Goal: Browse casually: Explore the website without a specific task or goal

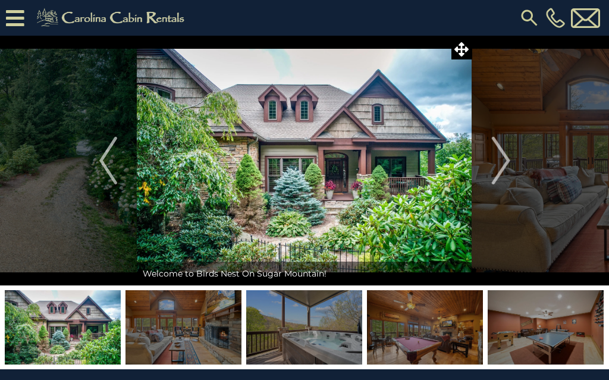
click at [510, 162] on img "Next" at bounding box center [501, 161] width 18 height 48
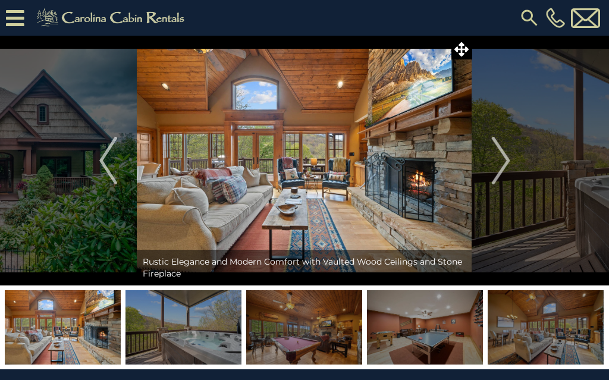
click at [494, 164] on img "Next" at bounding box center [501, 161] width 18 height 48
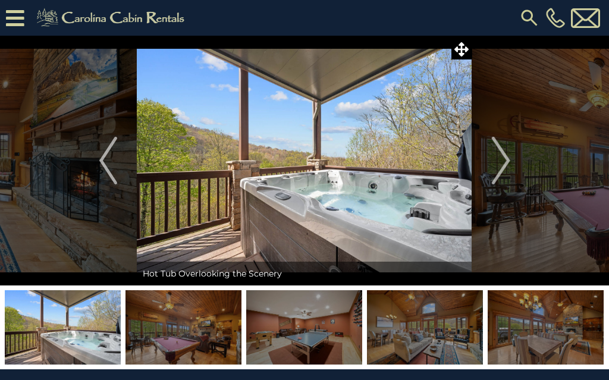
click at [520, 158] on button "Next" at bounding box center [501, 161] width 58 height 250
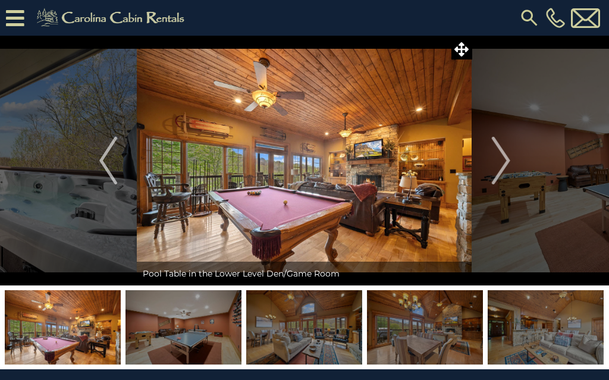
click at [501, 160] on img "Next" at bounding box center [501, 161] width 18 height 48
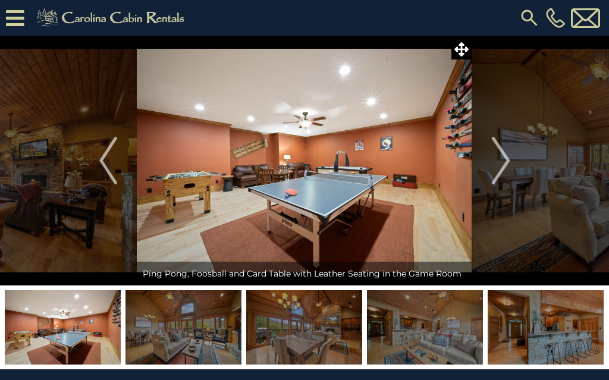
click at [510, 167] on img "Next" at bounding box center [501, 161] width 18 height 48
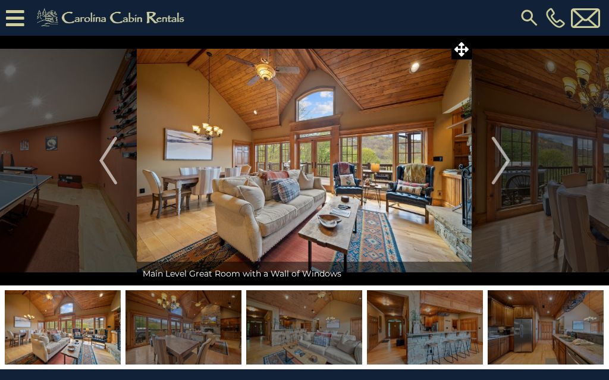
click at [514, 168] on button "Next" at bounding box center [501, 161] width 58 height 250
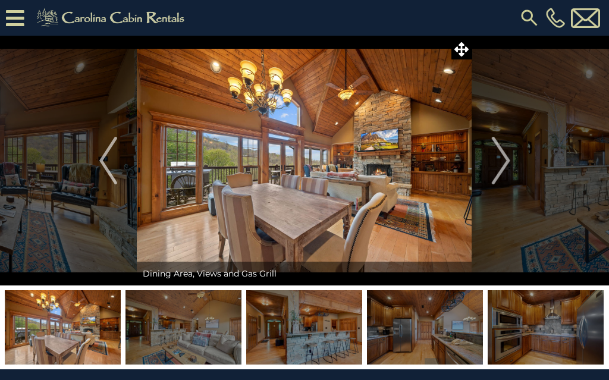
click at [509, 159] on img "Next" at bounding box center [501, 161] width 18 height 48
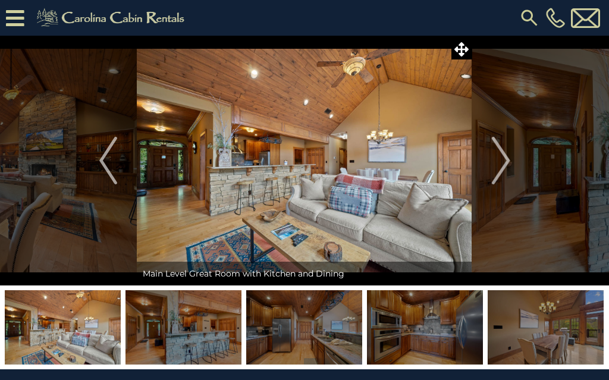
click at [504, 165] on img "Next" at bounding box center [501, 161] width 18 height 48
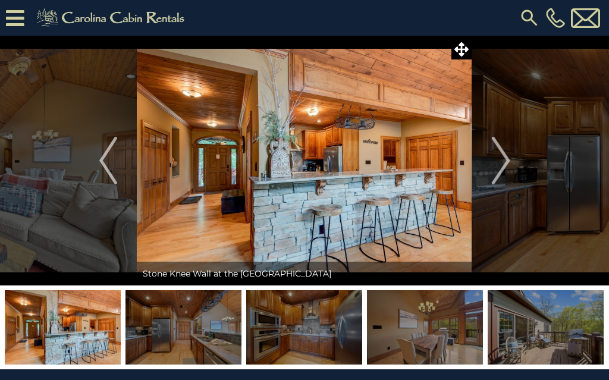
click at [510, 163] on button "Next" at bounding box center [501, 161] width 58 height 250
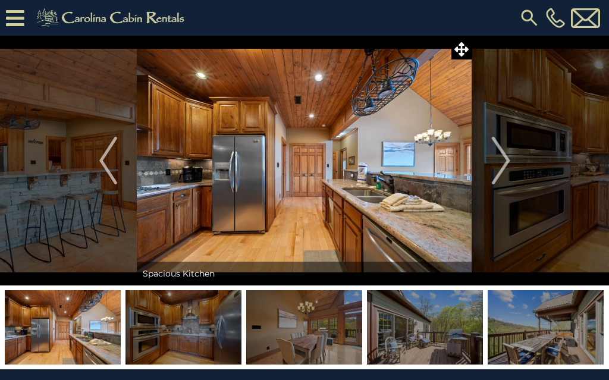
click at [505, 162] on img "Next" at bounding box center [501, 161] width 18 height 48
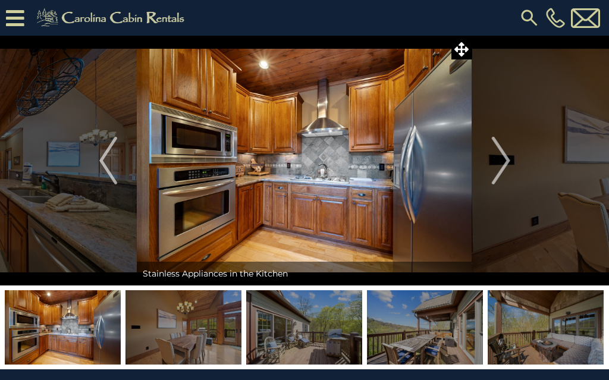
click at [510, 168] on button "Next" at bounding box center [501, 161] width 58 height 250
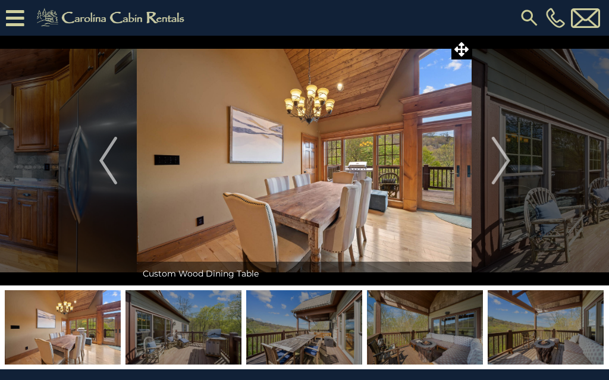
click at [512, 166] on button "Next" at bounding box center [501, 161] width 58 height 250
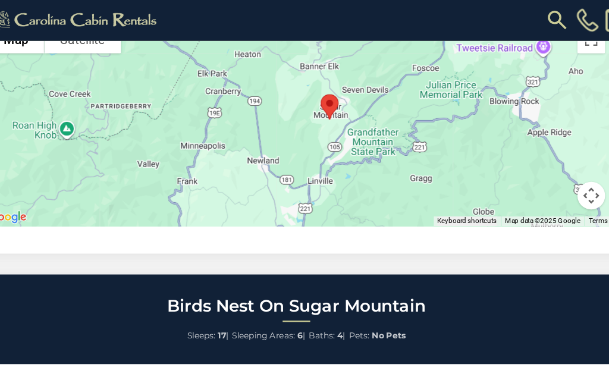
scroll to position [2833, 0]
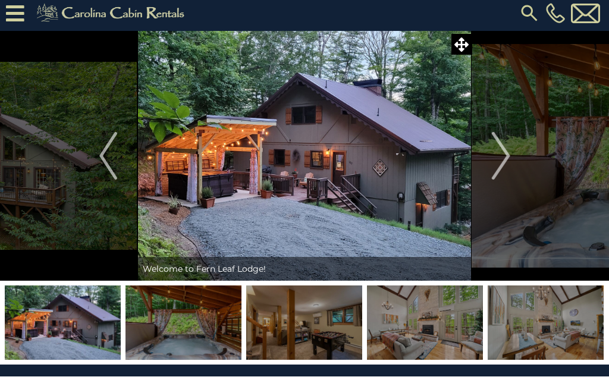
scroll to position [5, 0]
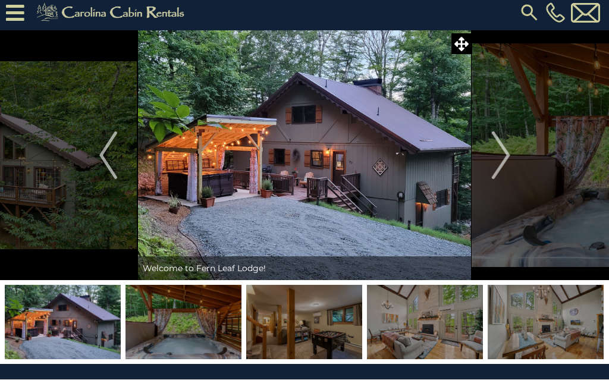
click at [513, 161] on button "Next" at bounding box center [501, 156] width 58 height 250
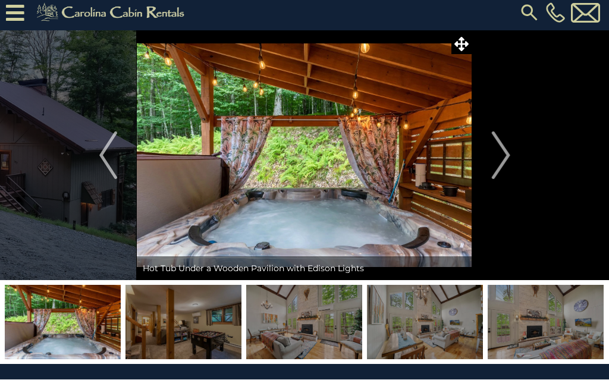
scroll to position [5, 0]
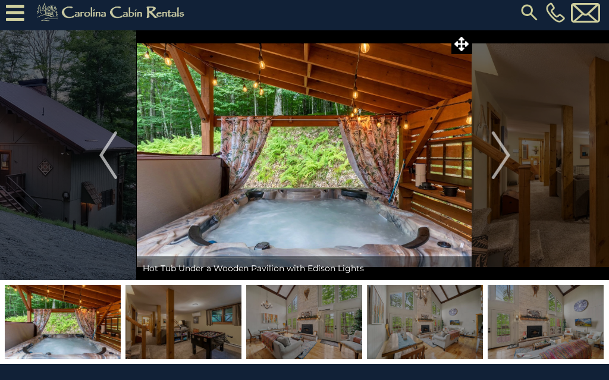
click at [503, 160] on img "Next" at bounding box center [501, 155] width 18 height 48
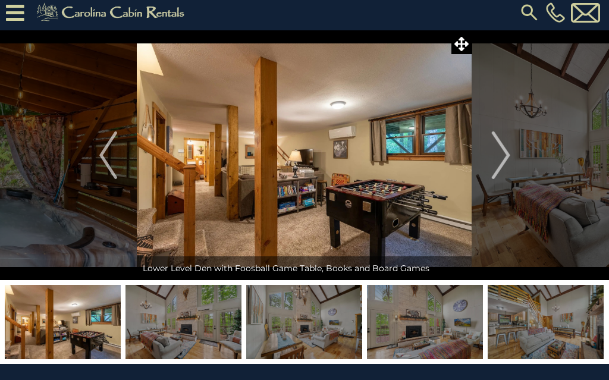
click at [506, 157] on img "Next" at bounding box center [501, 155] width 18 height 48
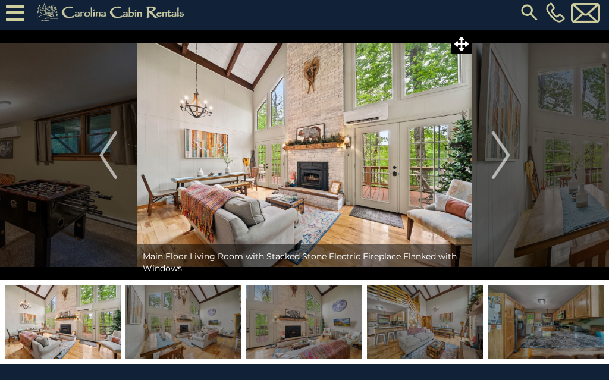
click at [506, 155] on img "Next" at bounding box center [501, 155] width 18 height 48
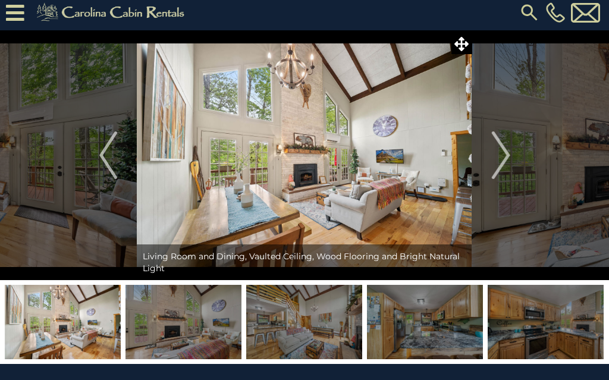
click at [509, 157] on img "Next" at bounding box center [501, 155] width 18 height 48
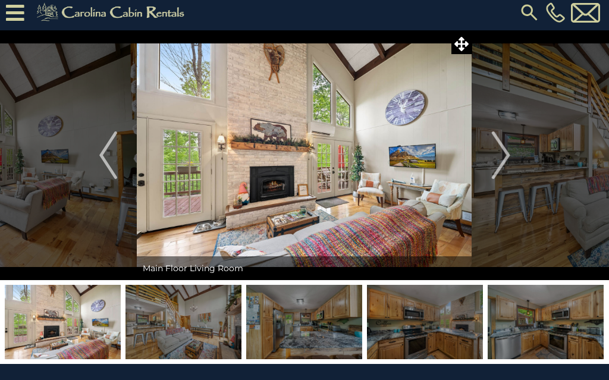
click at [504, 157] on img "Next" at bounding box center [501, 155] width 18 height 48
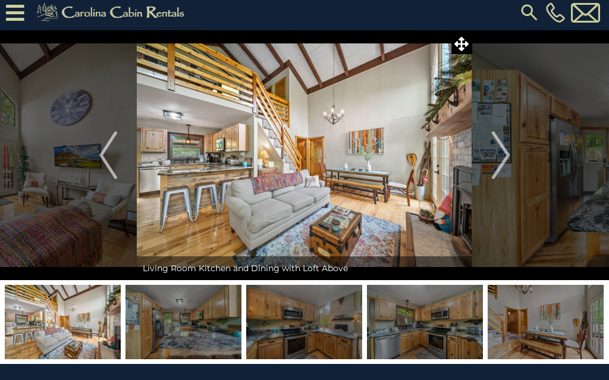
click at [507, 156] on img "Next" at bounding box center [501, 155] width 18 height 48
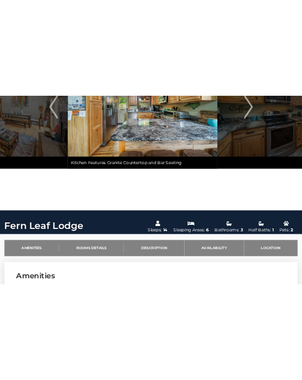
scroll to position [0, 0]
